Goal: Task Accomplishment & Management: Manage account settings

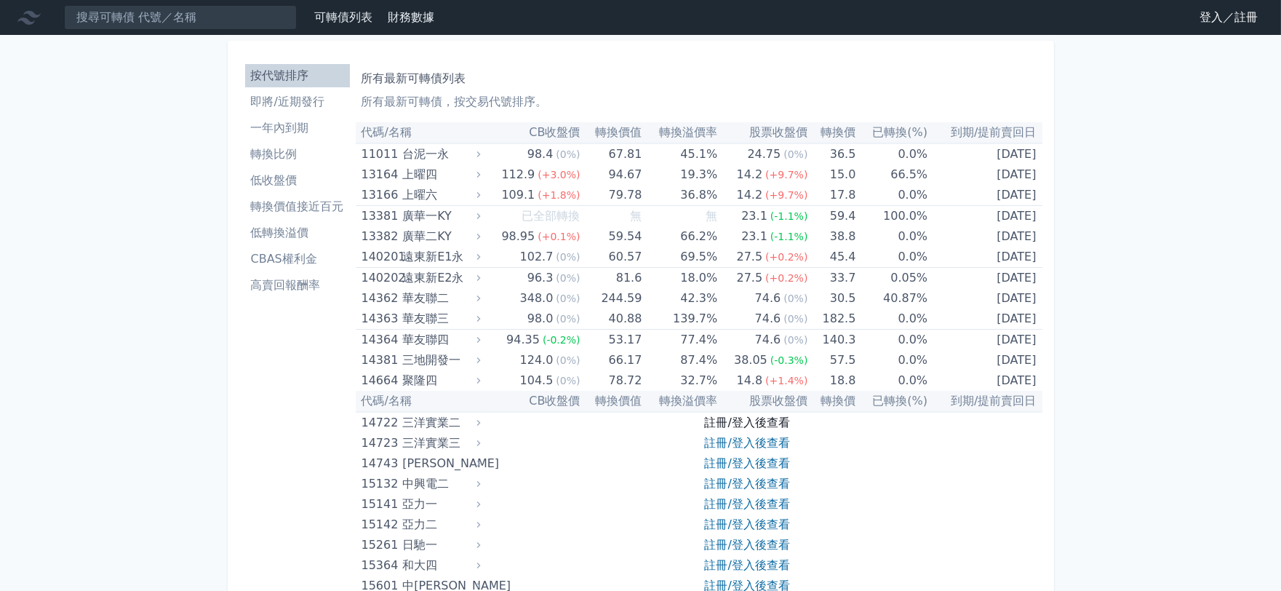
click at [753, 425] on link "註冊/登入後查看" at bounding box center [747, 423] width 85 height 14
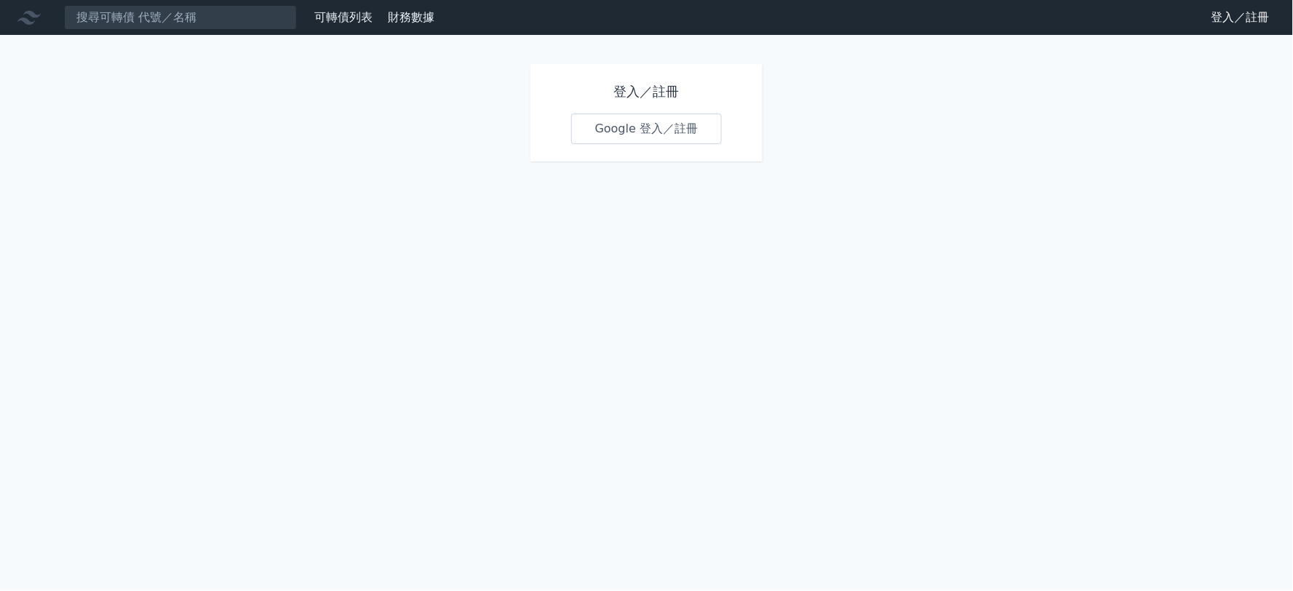
click at [649, 137] on link "Google 登入／註冊" at bounding box center [646, 129] width 151 height 31
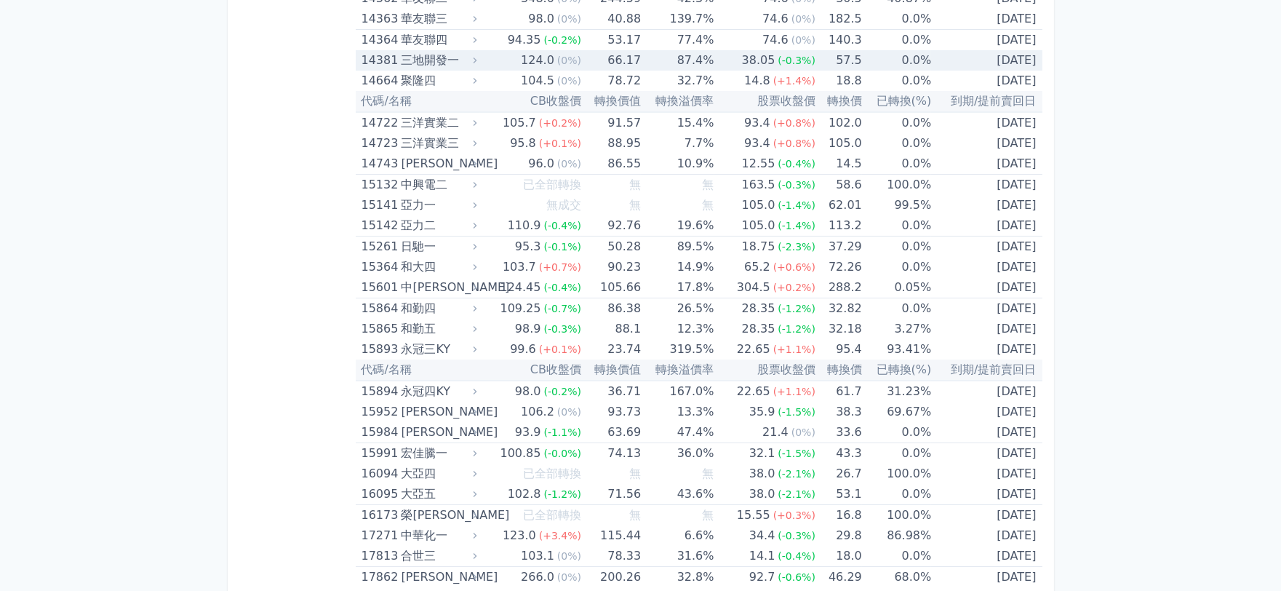
scroll to position [889, 0]
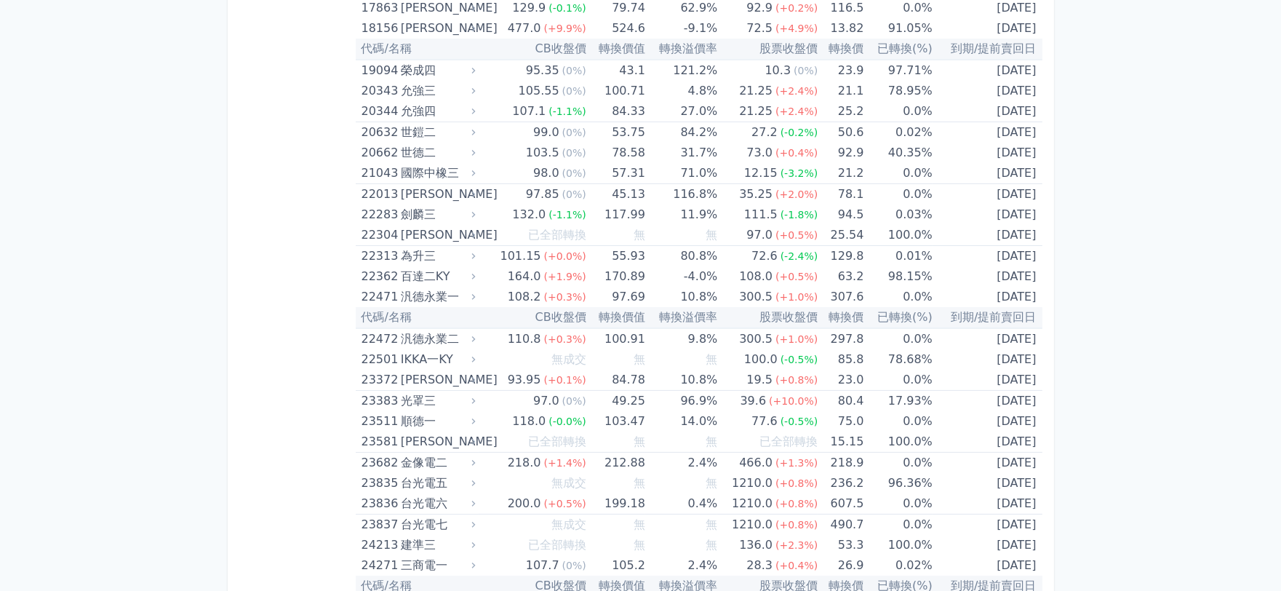
scroll to position [1467, 0]
